Goal: Complete application form

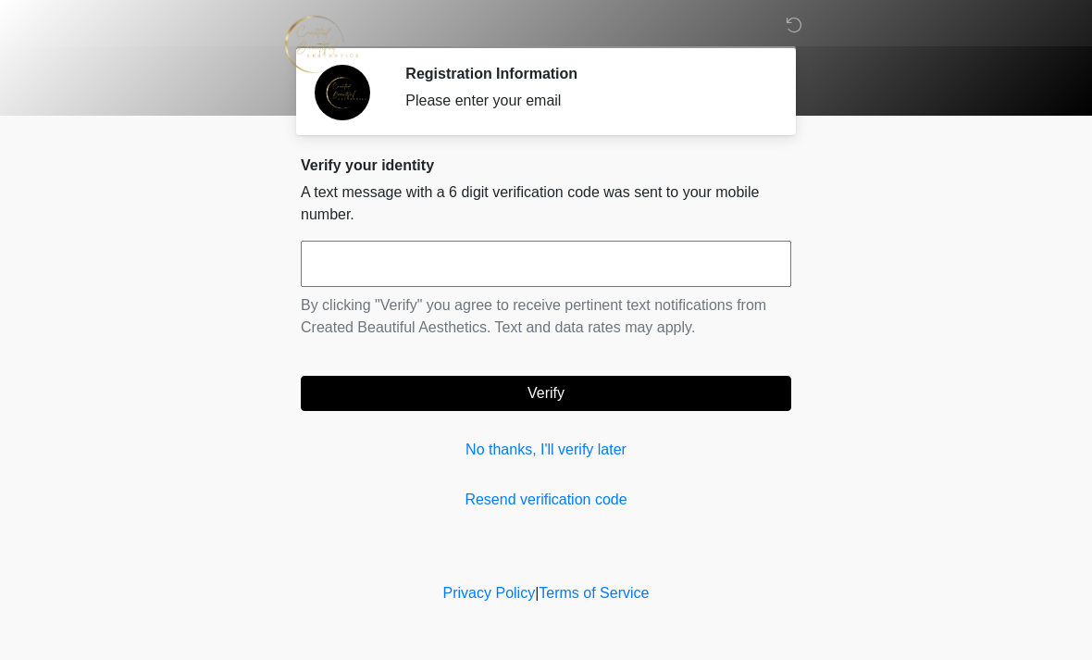
click at [475, 252] on input "text" at bounding box center [546, 264] width 491 height 46
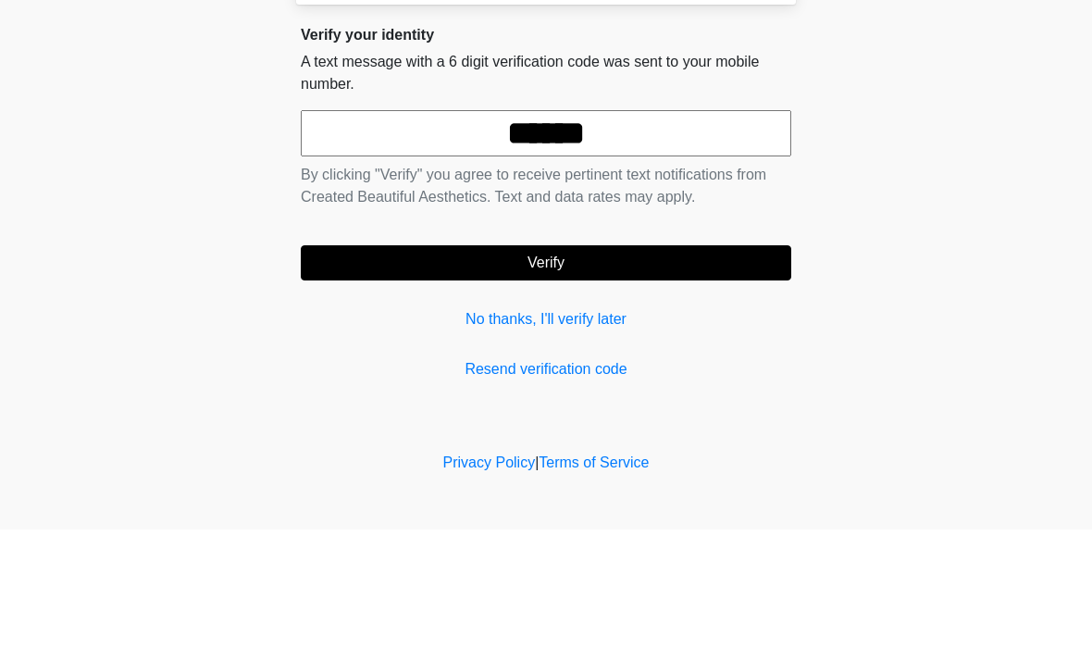
type input "******"
click at [592, 242] on form "****** By clicking "Verify" you agree to receive pertinent text notifications f…" at bounding box center [546, 326] width 491 height 170
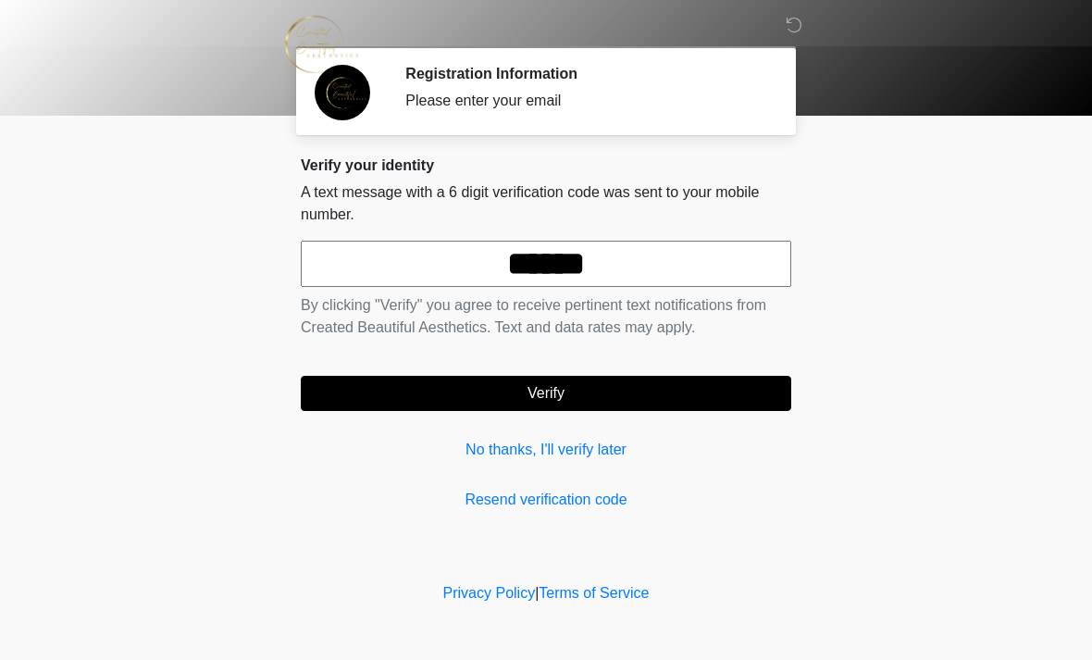
click at [627, 386] on button "Verify" at bounding box center [546, 393] width 491 height 35
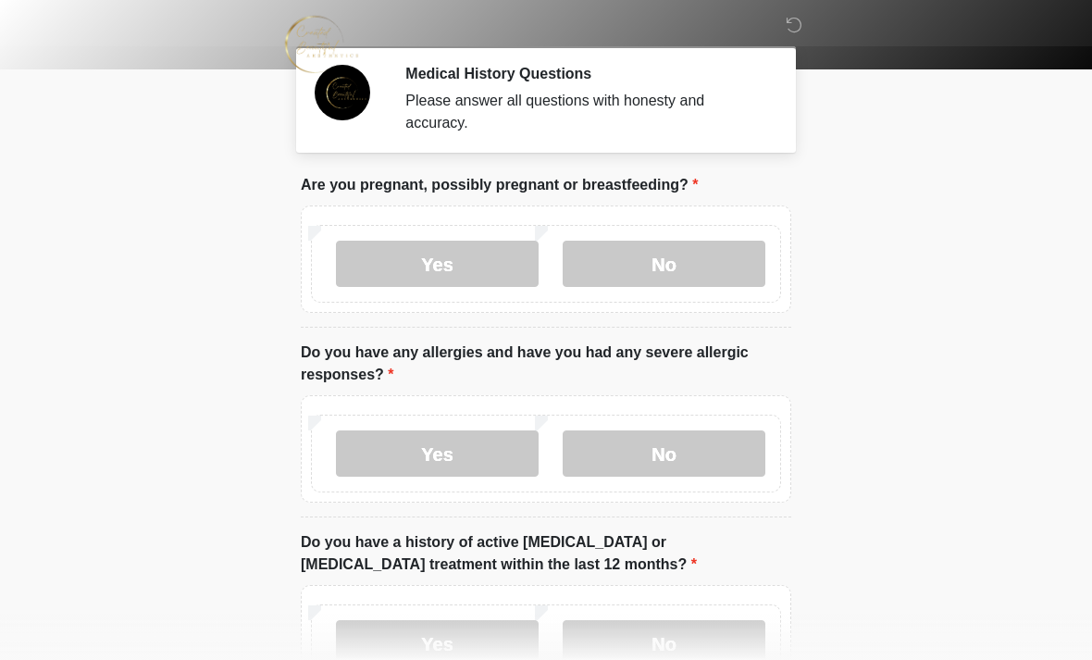
scroll to position [55, 0]
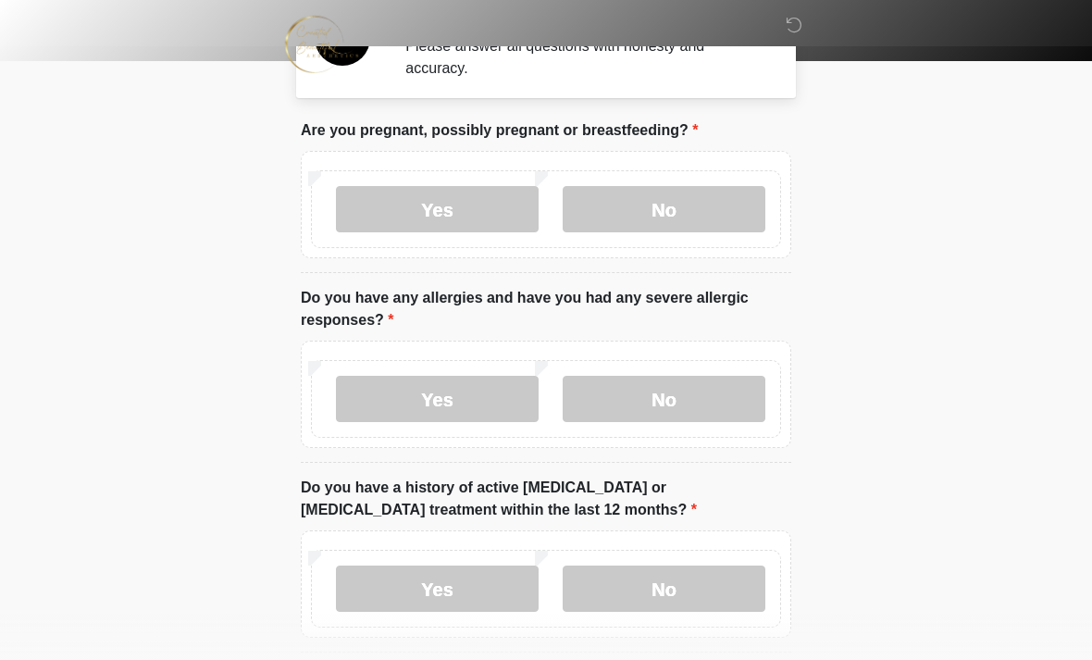
click at [702, 197] on label "No" at bounding box center [664, 209] width 203 height 46
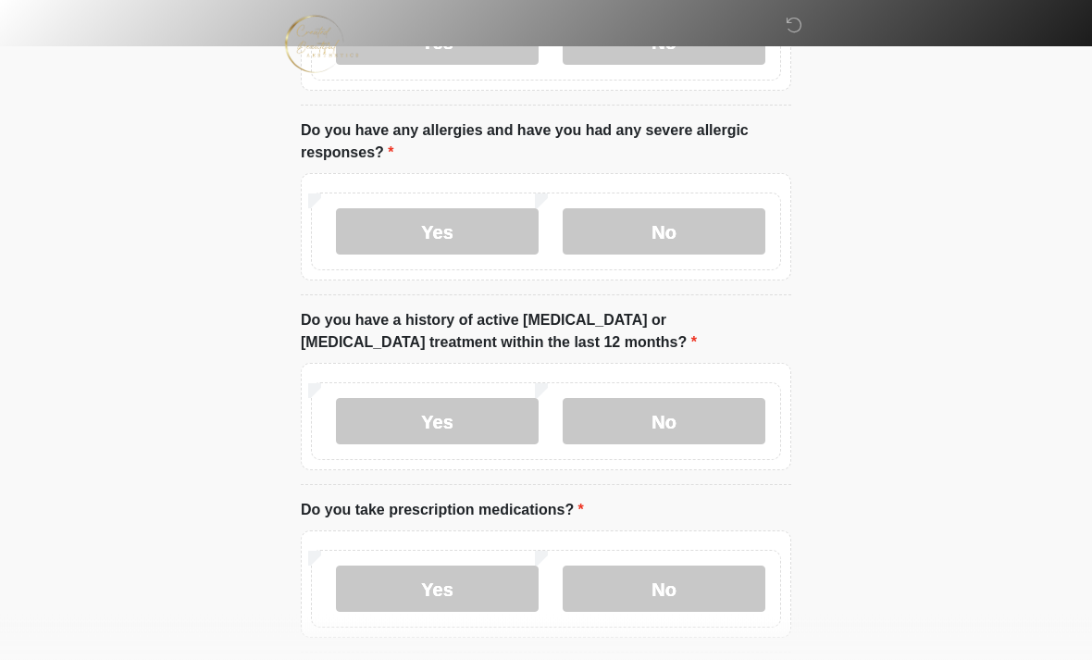
scroll to position [222, 0]
click at [476, 212] on label "Yes" at bounding box center [437, 231] width 203 height 46
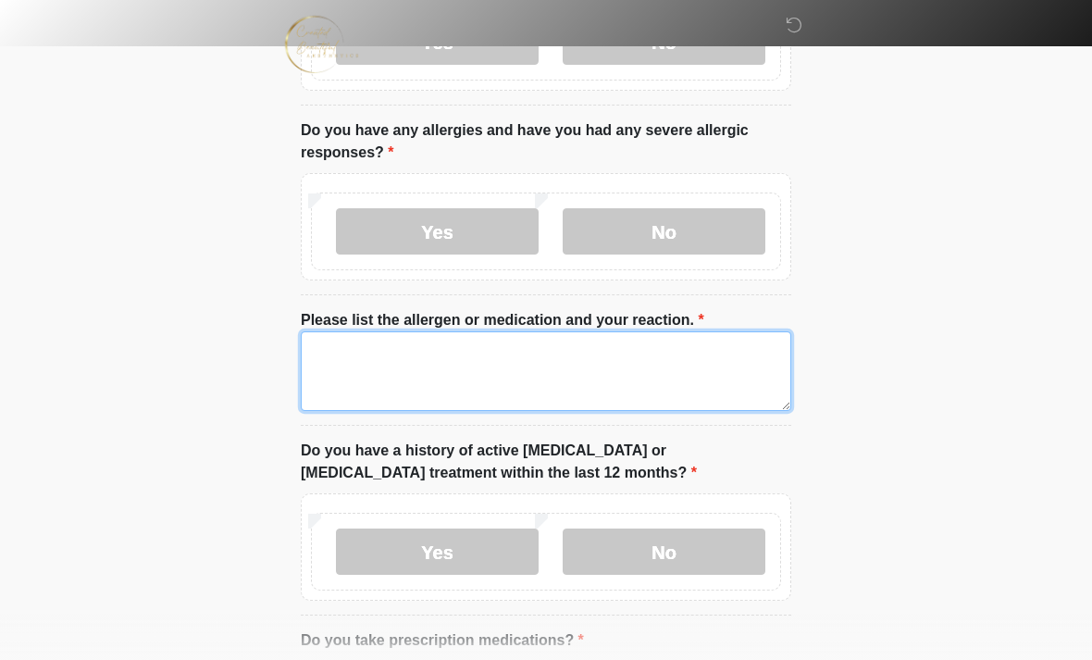
click at [439, 360] on textarea "Please list the allergen or medication and your reaction." at bounding box center [546, 371] width 491 height 80
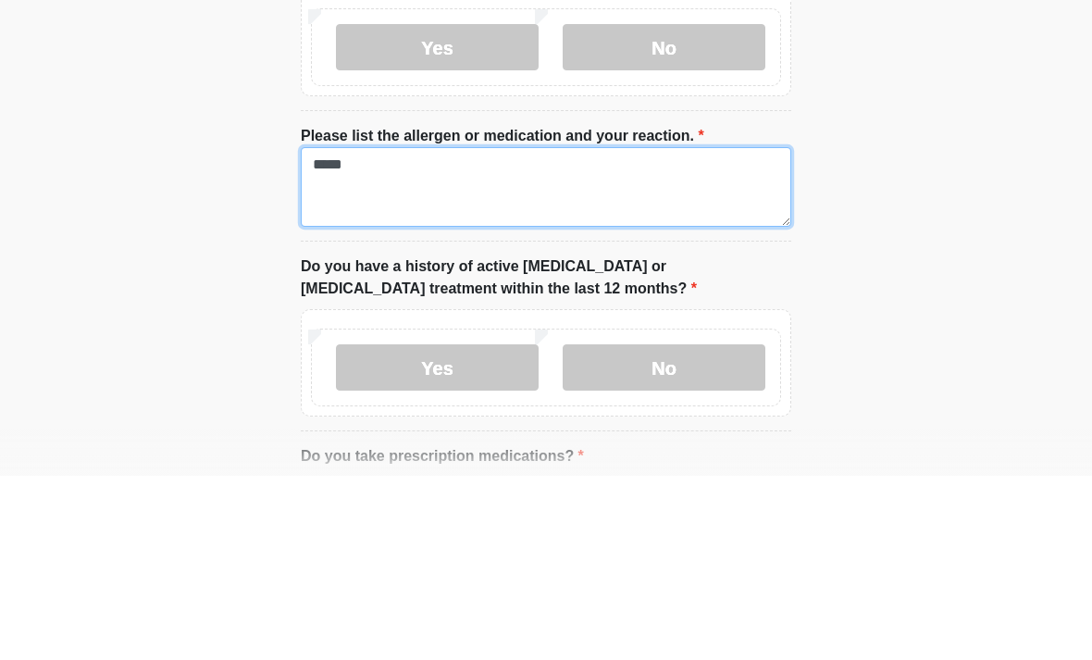
type textarea "*****"
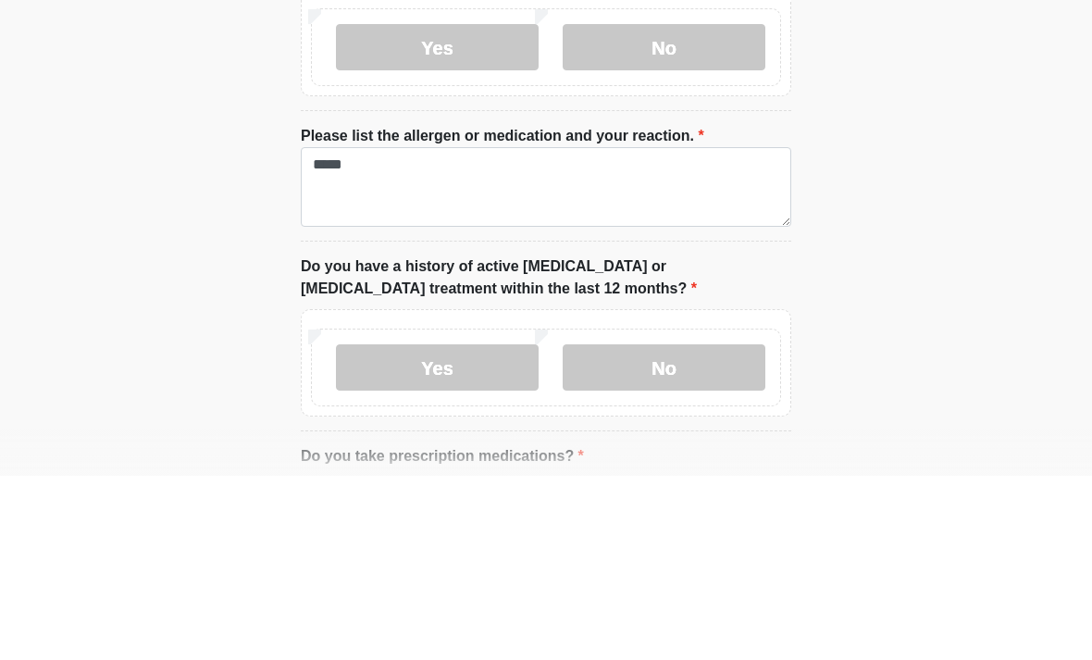
click at [972, 207] on body "‎ ‎ ‎ Medical History Questions Please answer all questions with honesty and ac…" at bounding box center [546, 108] width 1092 height 660
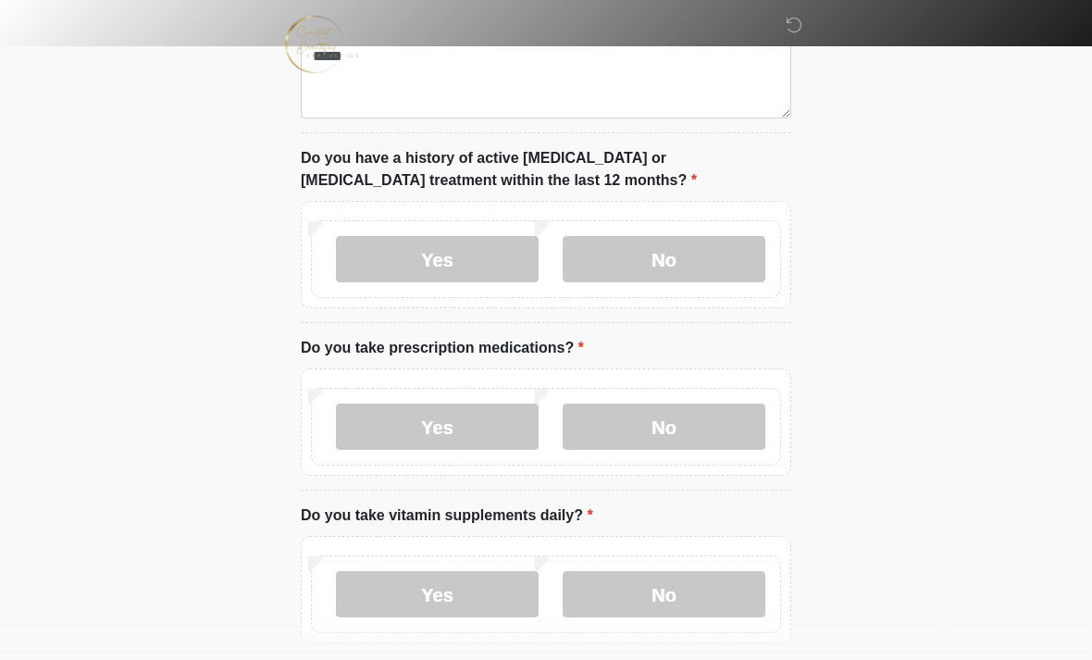
scroll to position [519, 0]
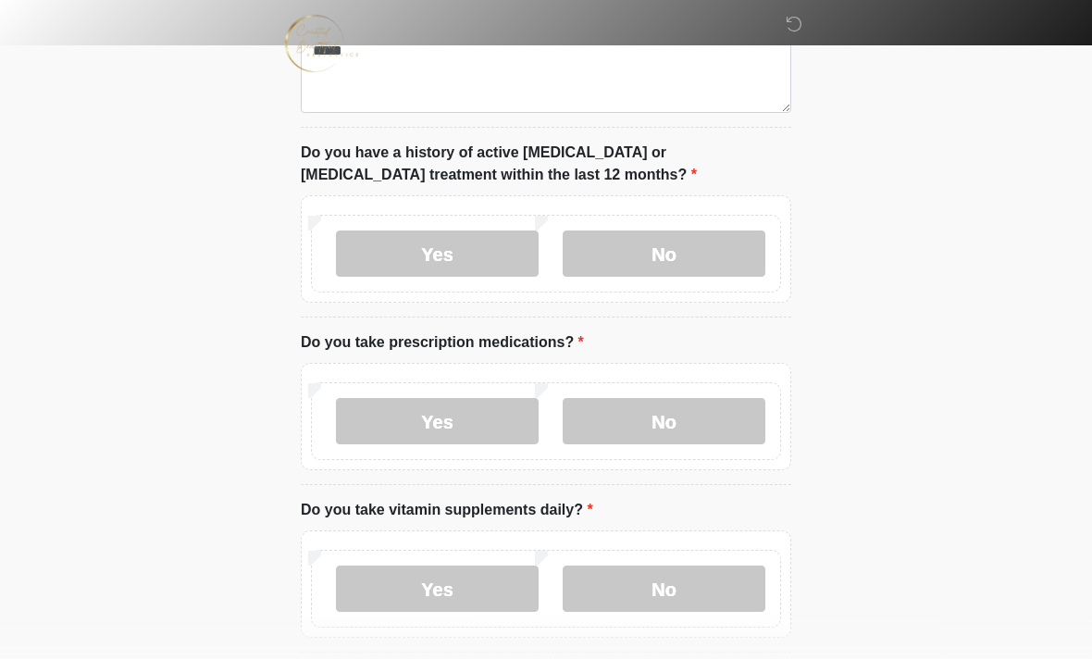
click at [693, 246] on label "No" at bounding box center [664, 254] width 203 height 46
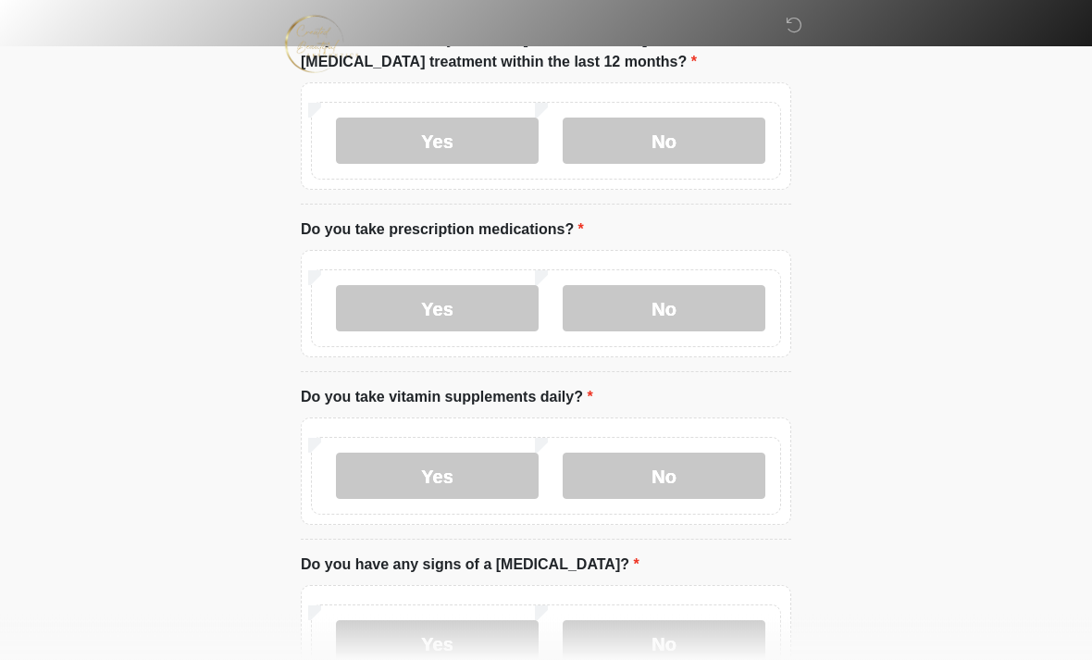
scroll to position [634, 0]
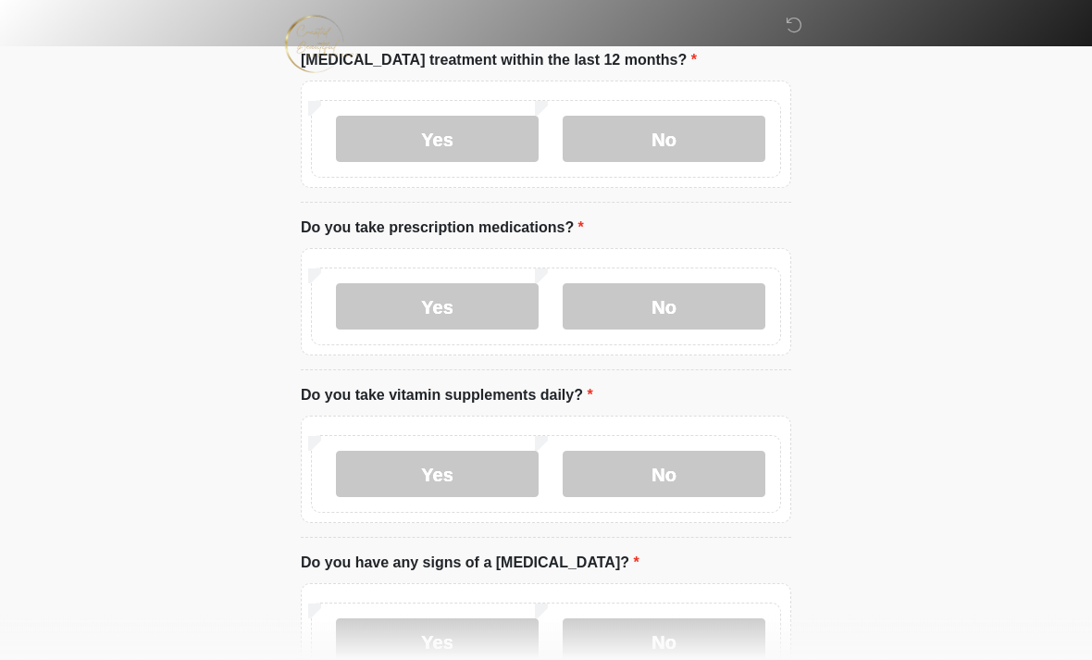
click at [492, 305] on label "Yes" at bounding box center [437, 307] width 203 height 46
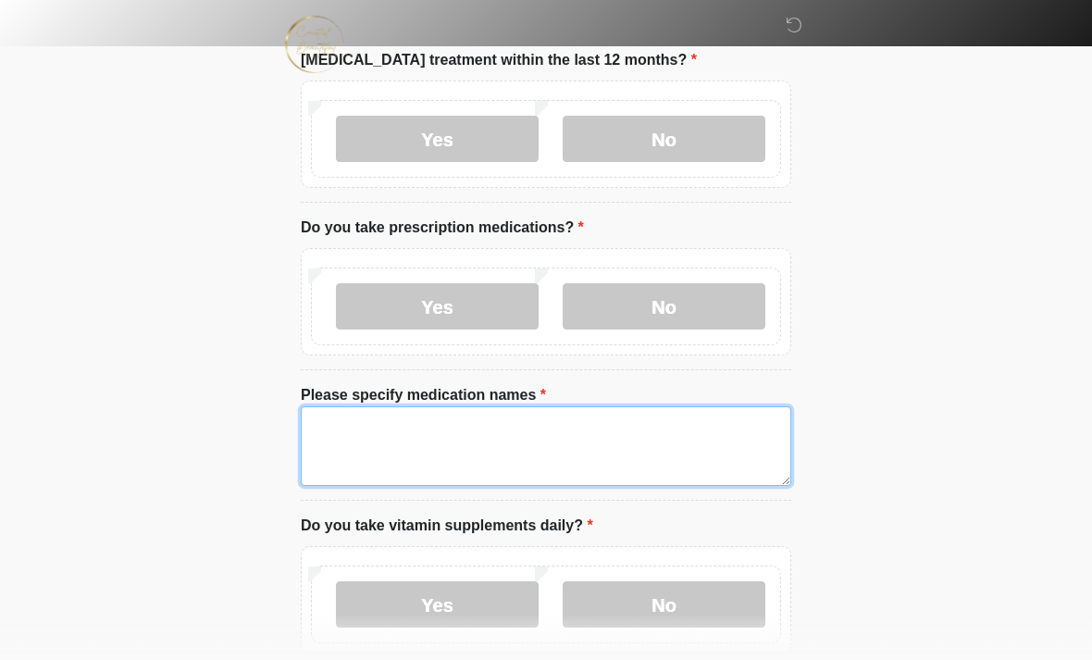
click at [459, 448] on textarea "Please specify medication names" at bounding box center [546, 446] width 491 height 80
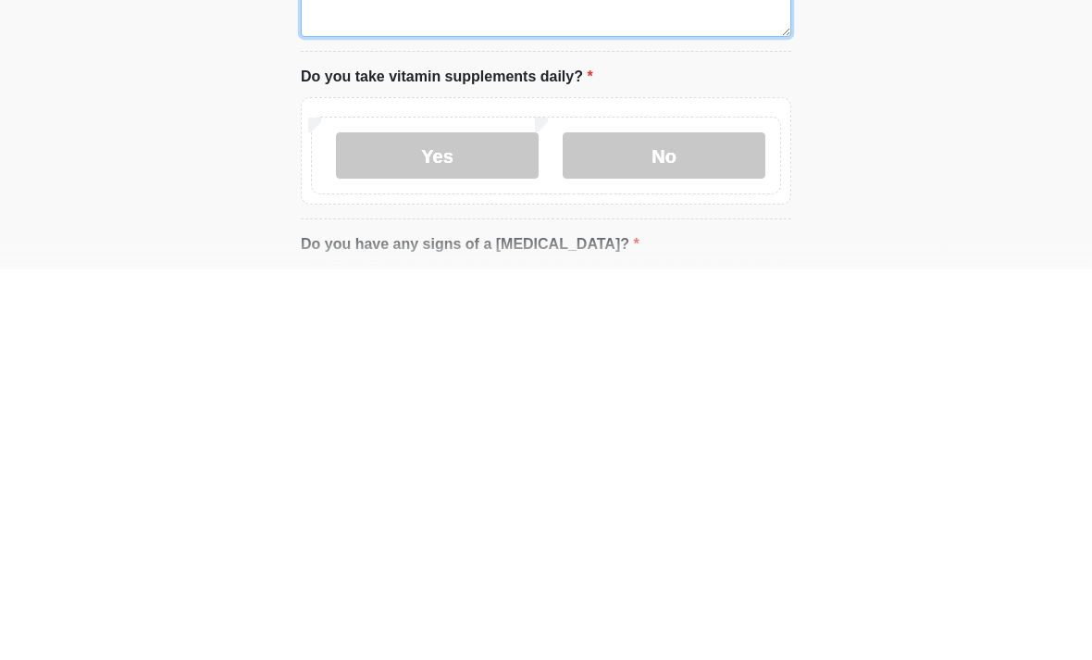
scroll to position [696, 0]
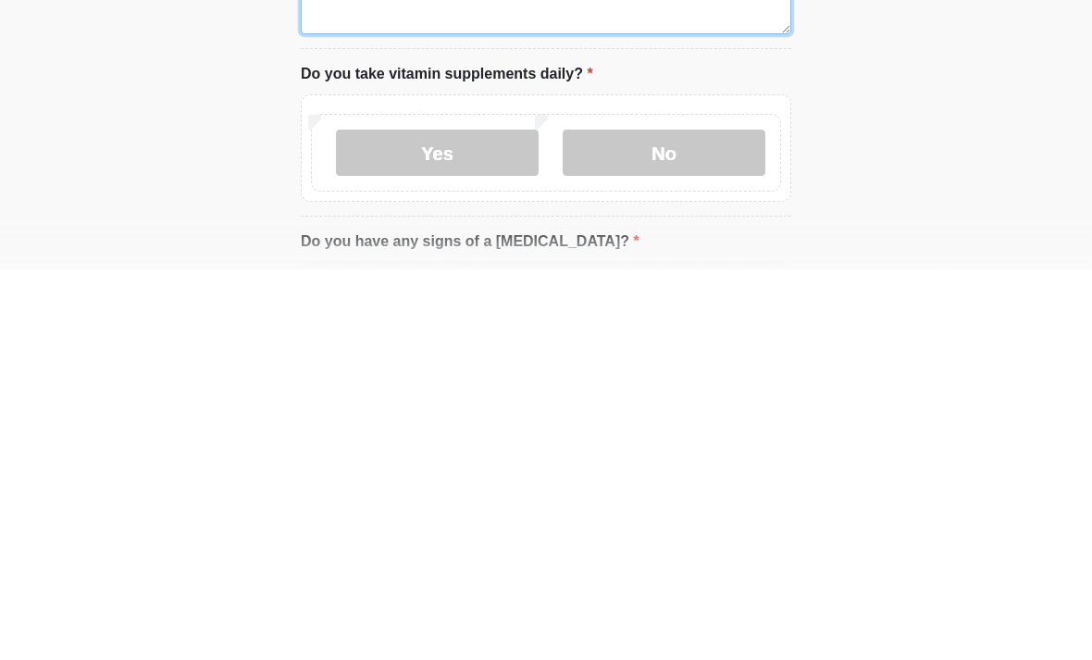
type textarea "**********"
click at [713, 520] on label "No" at bounding box center [664, 543] width 203 height 46
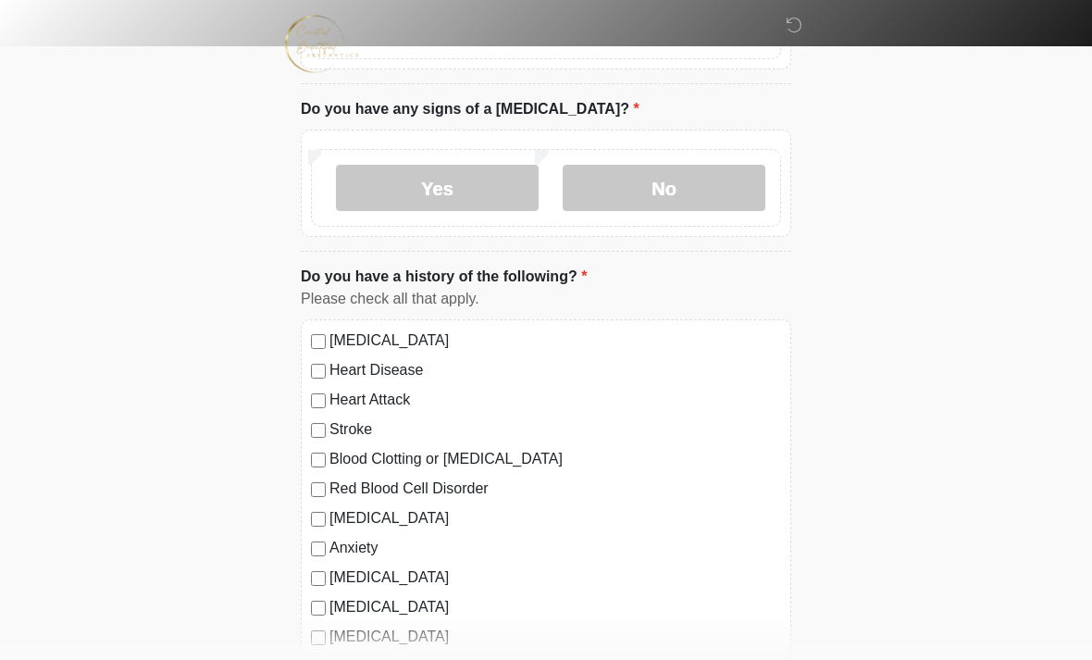
scroll to position [1219, 0]
click at [699, 185] on label "No" at bounding box center [664, 188] width 203 height 46
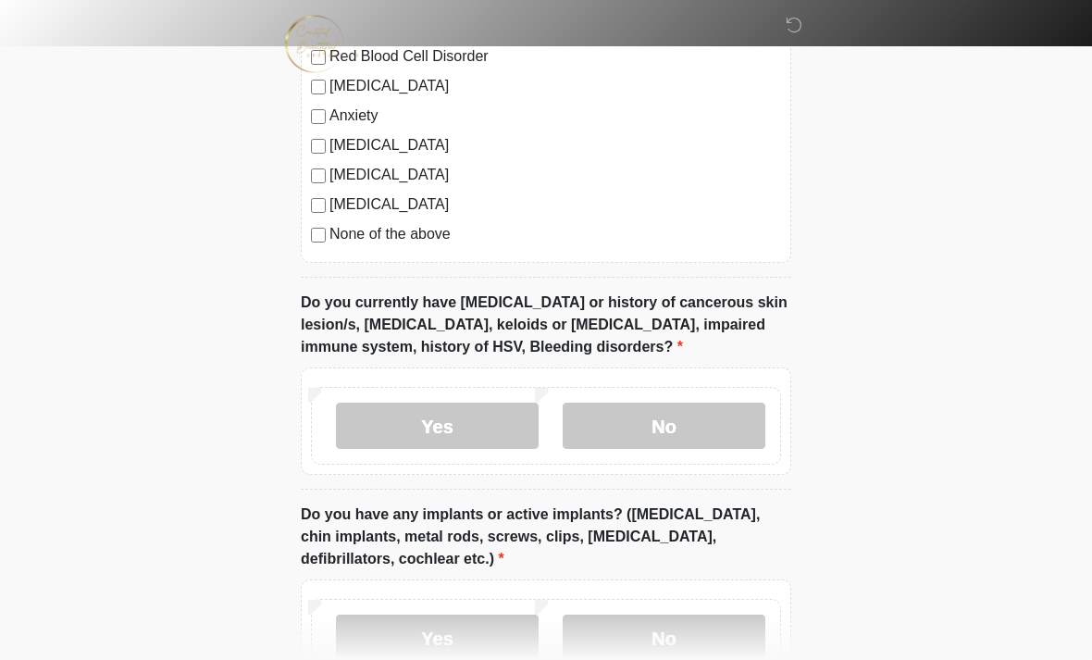
scroll to position [1647, 0]
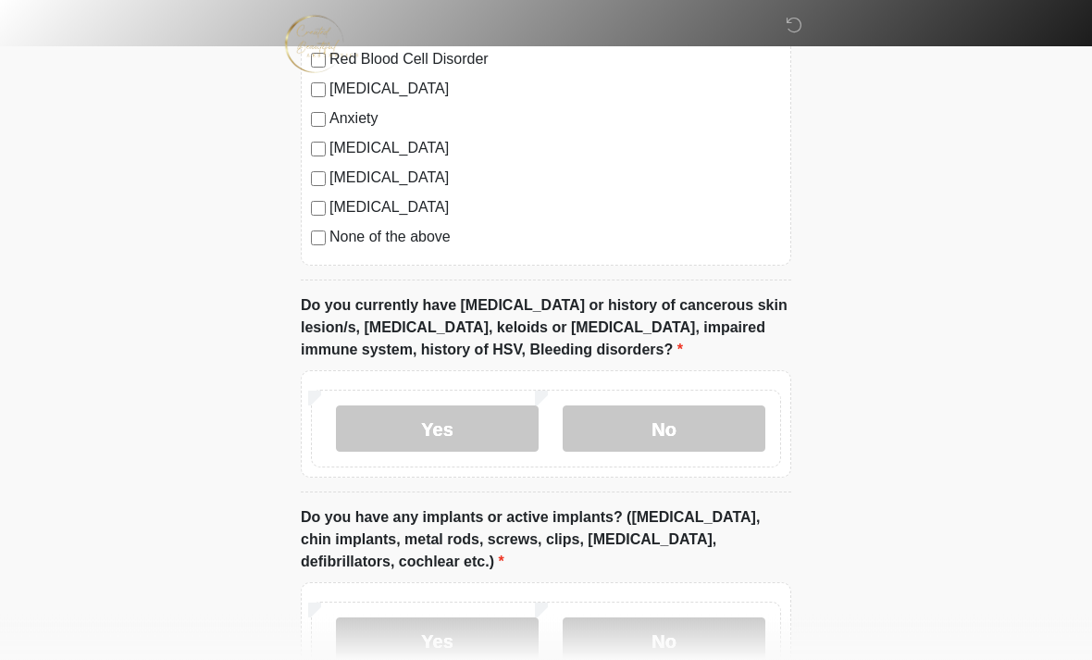
click at [710, 416] on label "No" at bounding box center [664, 429] width 203 height 46
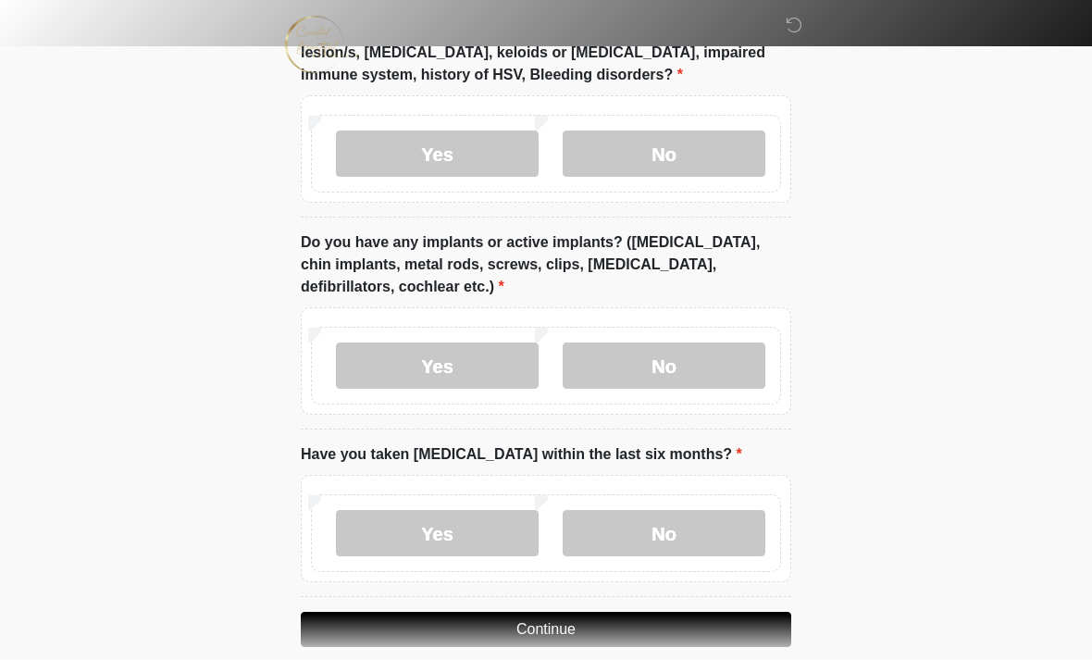
scroll to position [1926, 0]
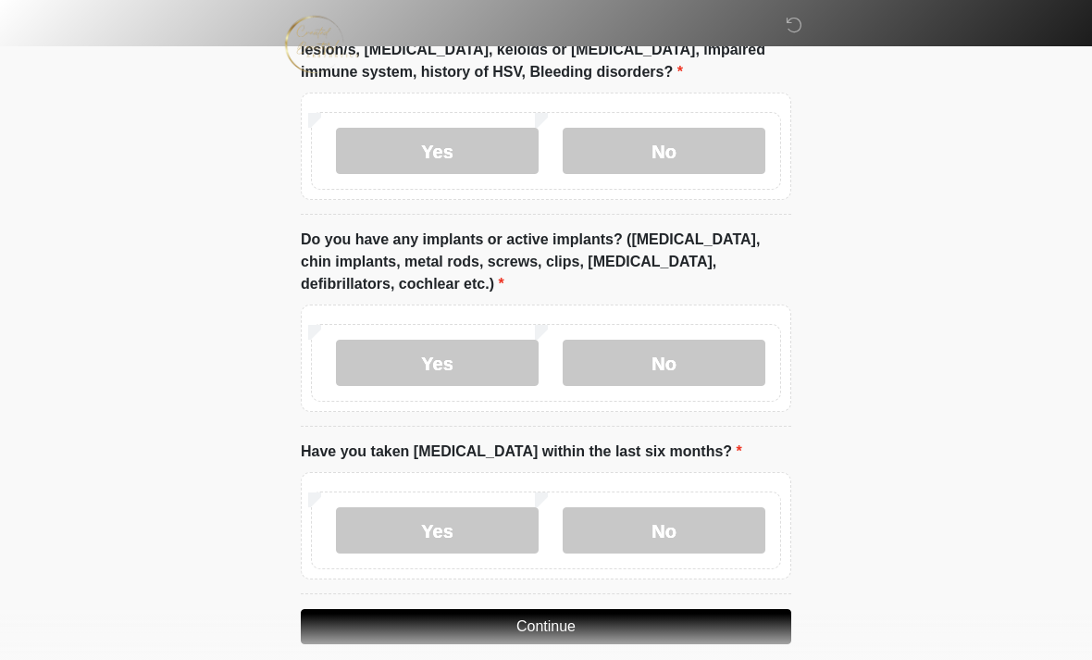
click at [700, 344] on label "No" at bounding box center [664, 363] width 203 height 46
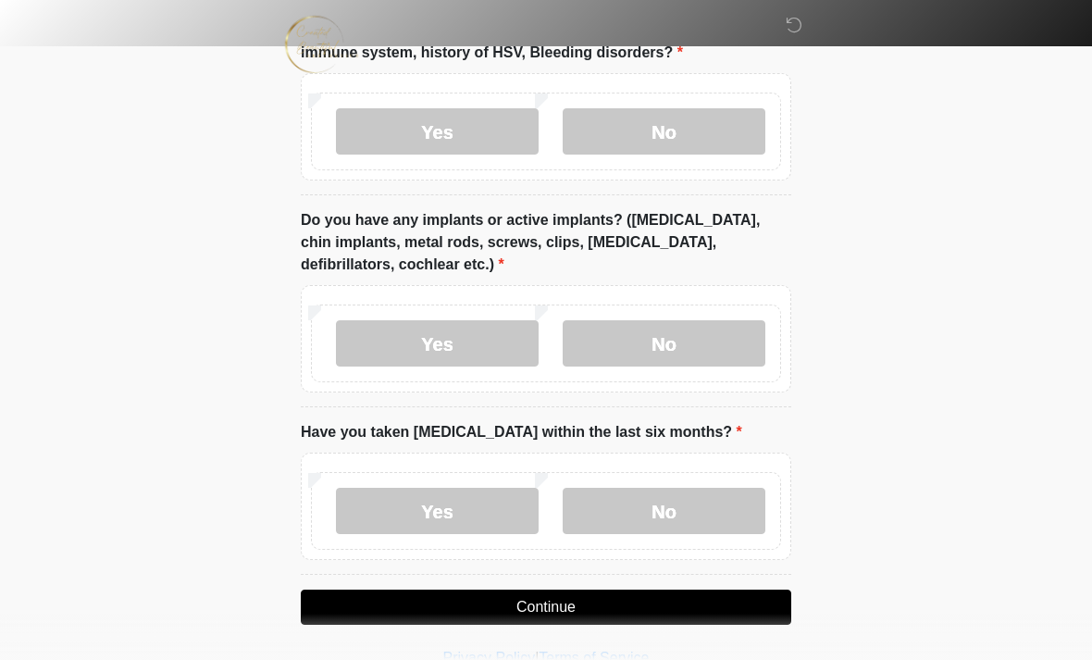
click at [699, 505] on label "No" at bounding box center [664, 511] width 203 height 46
click at [616, 596] on button "Continue" at bounding box center [546, 607] width 491 height 35
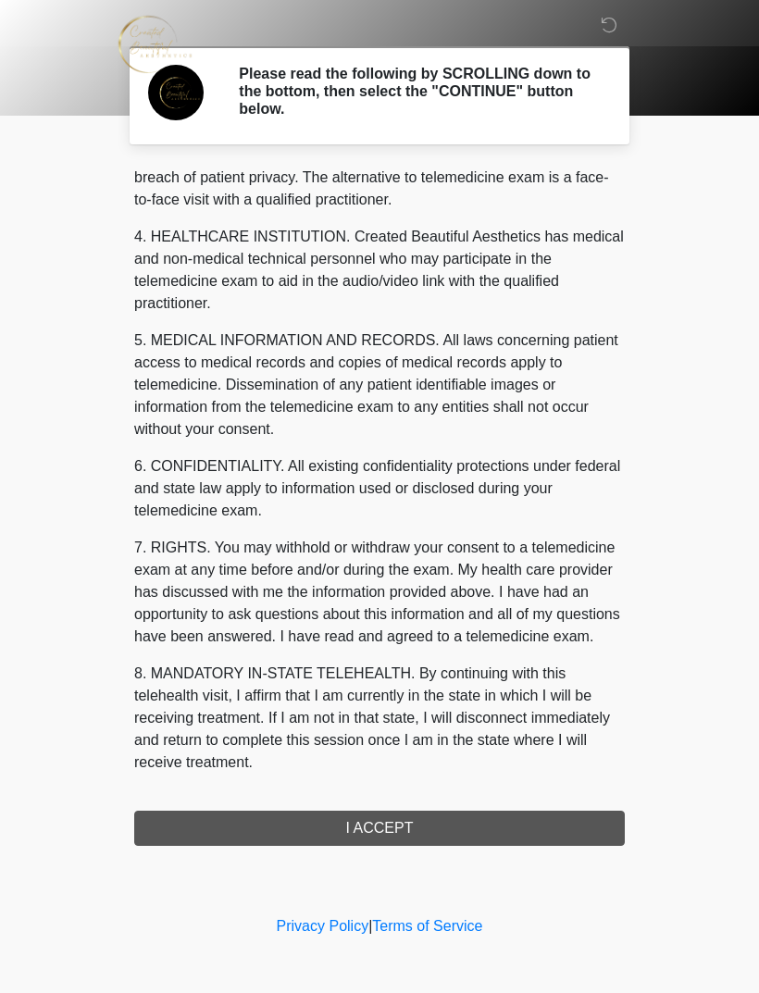
scroll to position [473, 0]
click at [473, 659] on button "I ACCEPT" at bounding box center [379, 828] width 491 height 35
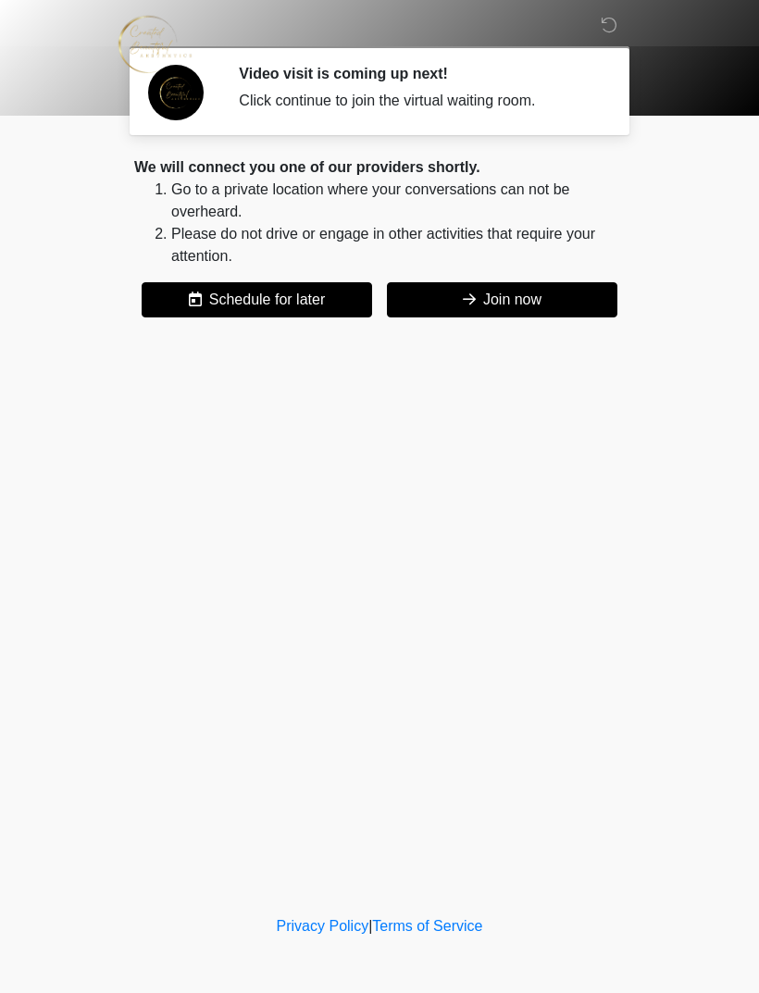
click at [500, 289] on button "Join now" at bounding box center [502, 299] width 230 height 35
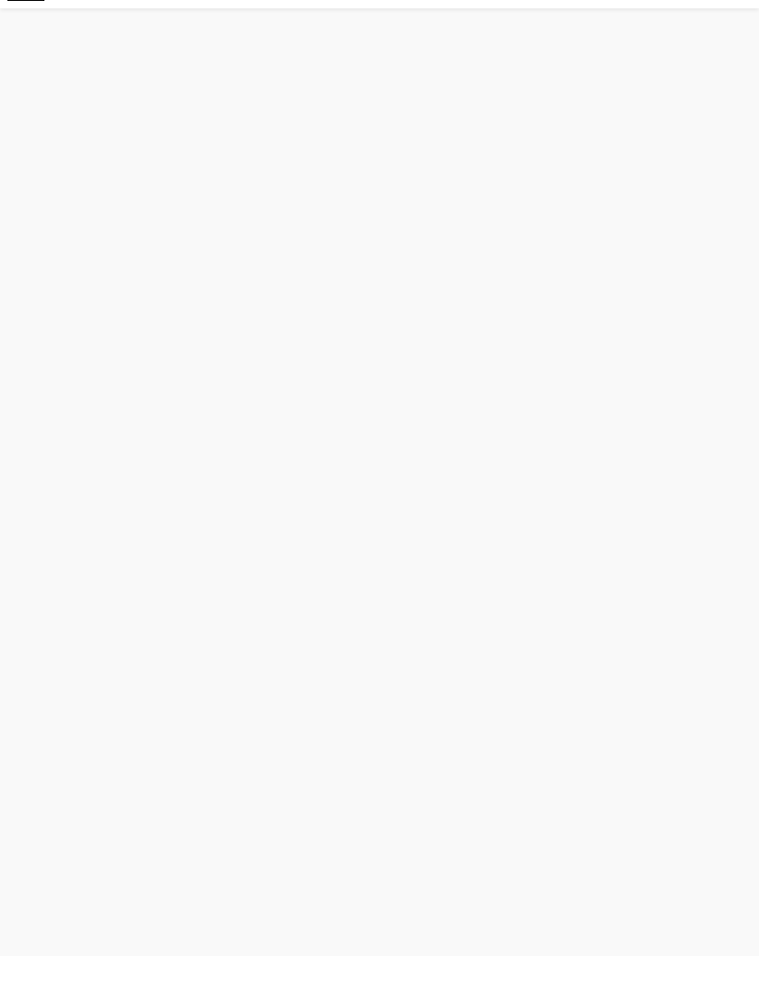
scroll to position [6, 0]
